Goal: Information Seeking & Learning: Check status

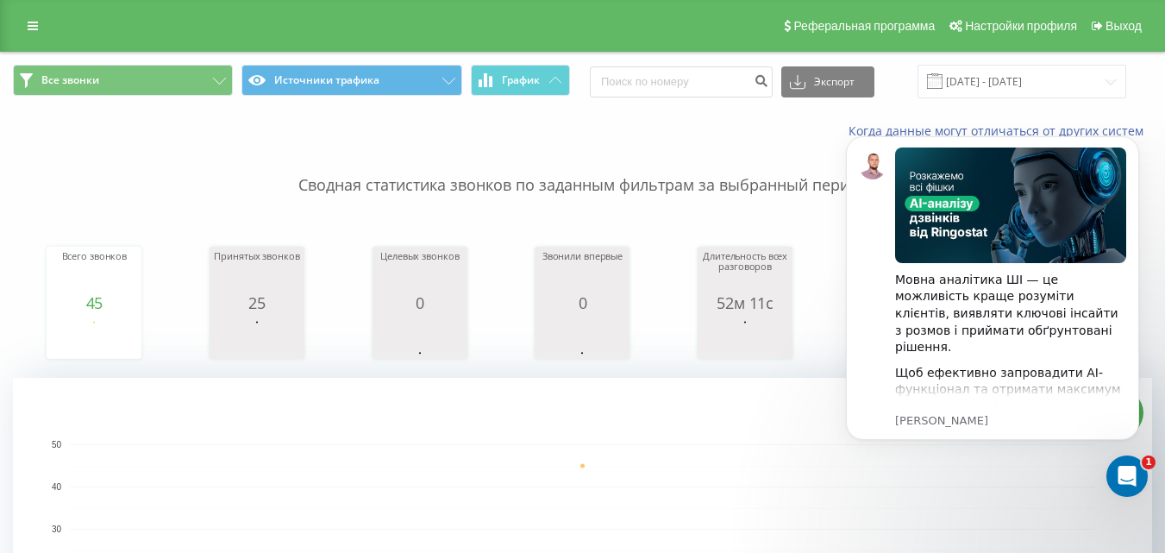
click at [718, 148] on p "Сводная статистика звонков по заданным фильтрам за выбранный период" at bounding box center [582, 168] width 1139 height 57
click at [1132, 146] on icon "Dismiss notification" at bounding box center [1134, 140] width 9 height 9
